Goal: Task Accomplishment & Management: Manage account settings

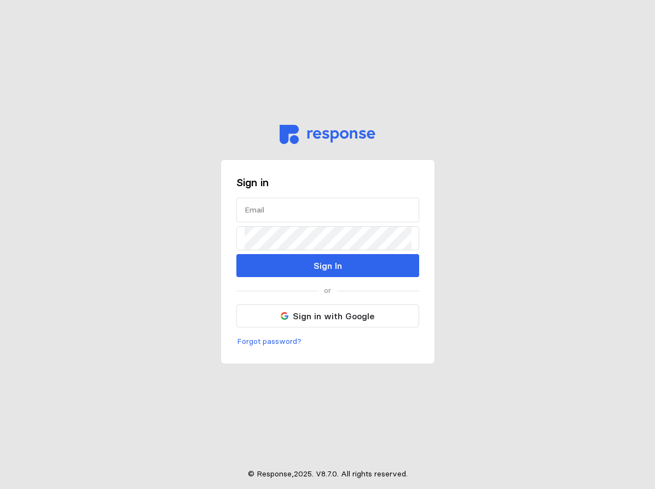
click at [199, 109] on main "Sign in Sign In or Sign in with Google Forgot password? © Response, 2025 . V 8.…" at bounding box center [327, 244] width 655 height 489
click at [253, 59] on div "Sign in Sign In or Sign in with Google Forgot password? © Response, 2025 . V 8.…" at bounding box center [328, 244] width 214 height 489
click at [189, 68] on main "Sign in Sign In or Sign in with Google Forgot password? © Response, 2025 . V 8.…" at bounding box center [327, 244] width 655 height 489
click at [82, 91] on main "Sign in Sign In or Sign in with Google Forgot password? © Response, 2025 . V 8.…" at bounding box center [327, 244] width 655 height 489
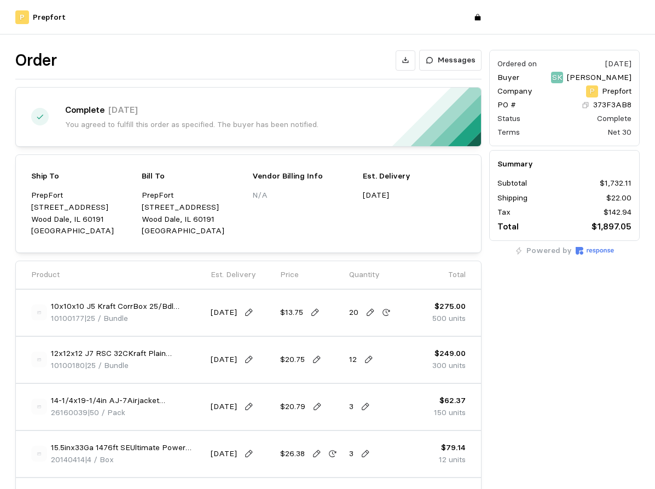
click at [170, 53] on div "Order Messages" at bounding box center [248, 60] width 466 height 21
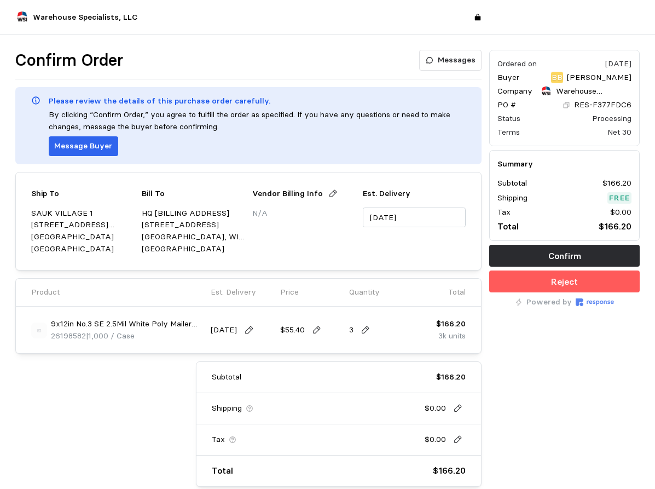
click at [303, 60] on div "Confirm Order Messages" at bounding box center [248, 60] width 466 height 21
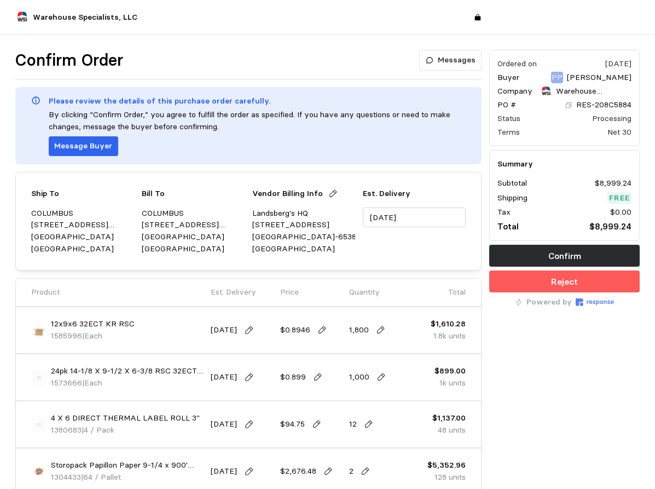
click at [334, 28] on div "Warehouse Specialists, LLC" at bounding box center [327, 17] width 655 height 34
